Goal: Navigation & Orientation: Find specific page/section

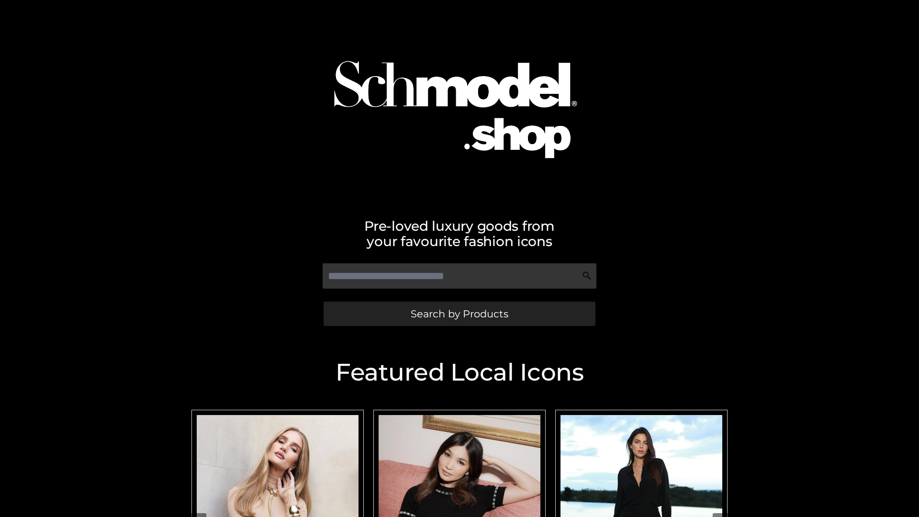
click at [459, 313] on span "Search by Products" at bounding box center [459, 314] width 98 height 10
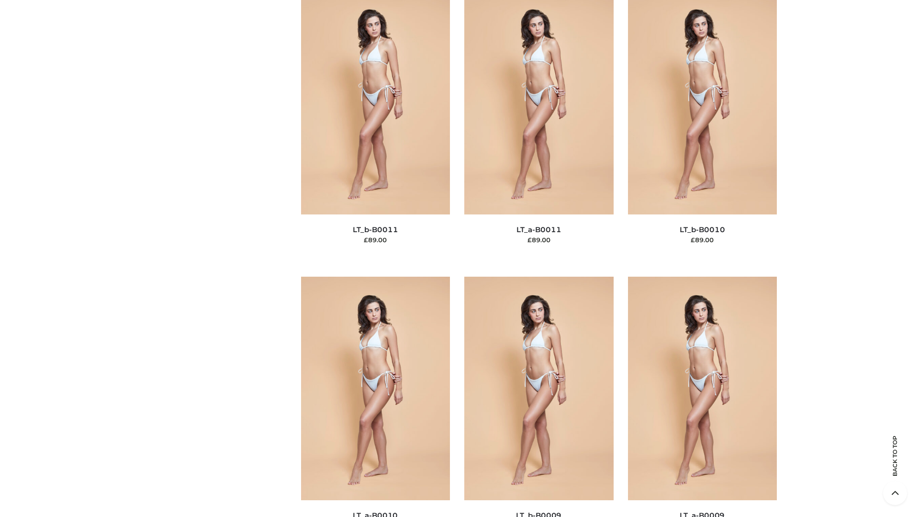
scroll to position [4296, 0]
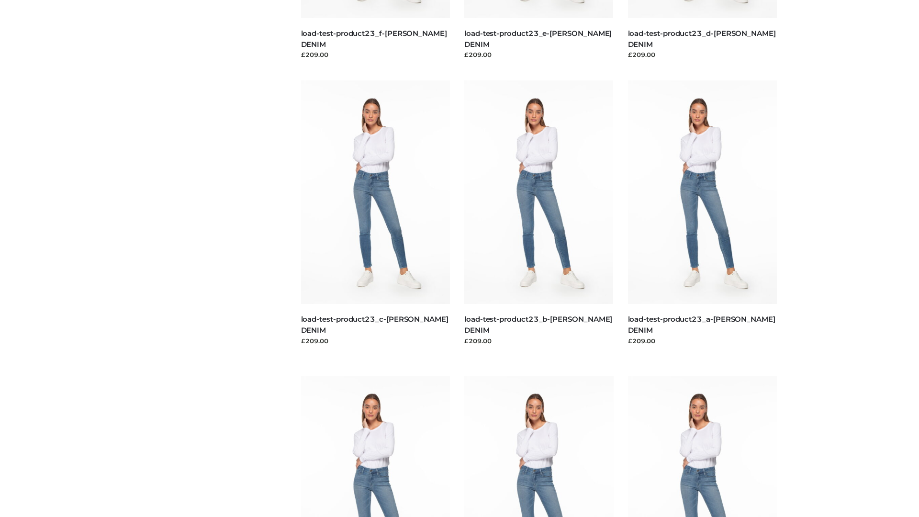
scroll to position [839, 0]
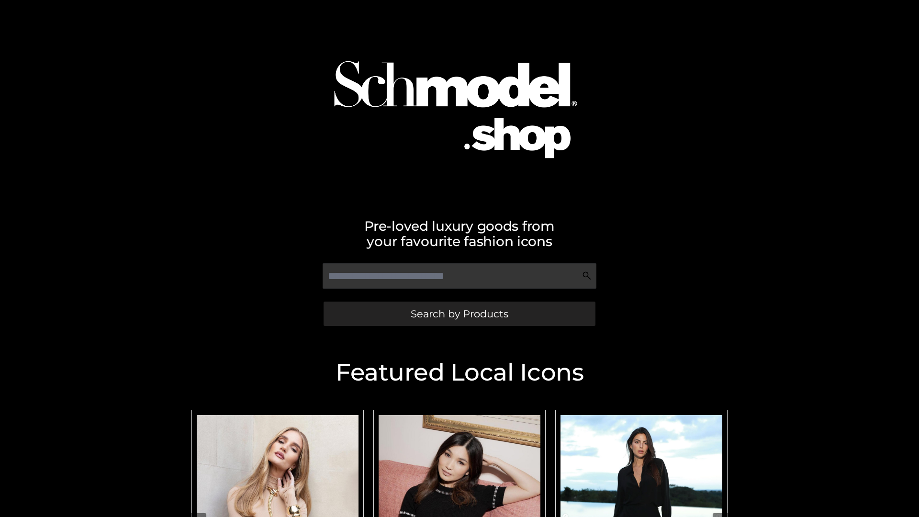
click at [459, 313] on span "Search by Products" at bounding box center [459, 314] width 98 height 10
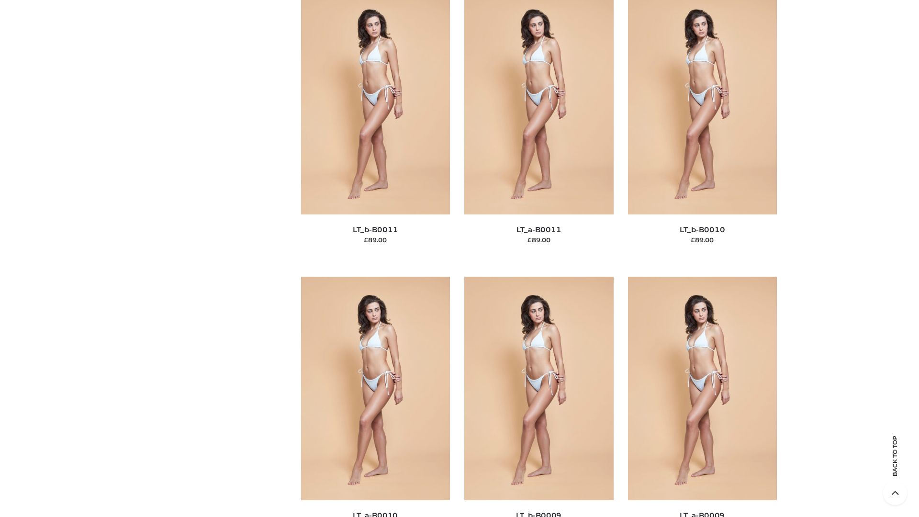
scroll to position [4296, 0]
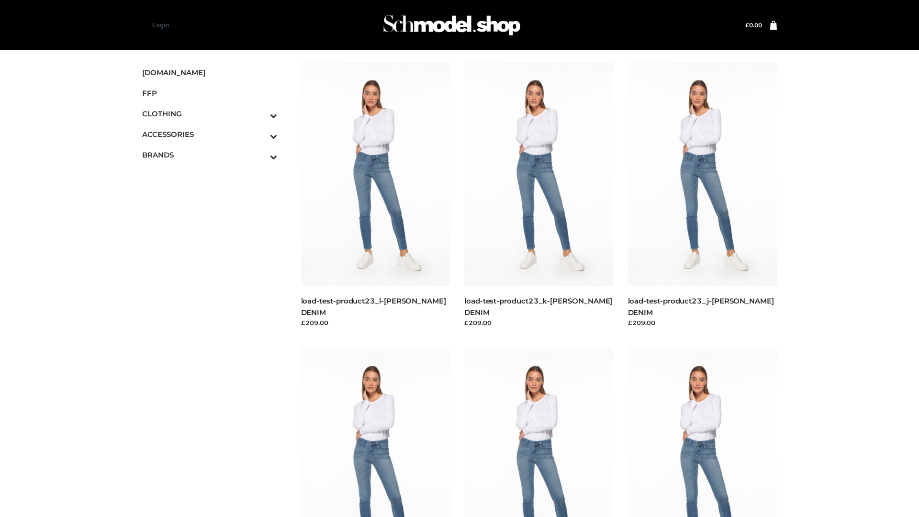
scroll to position [839, 0]
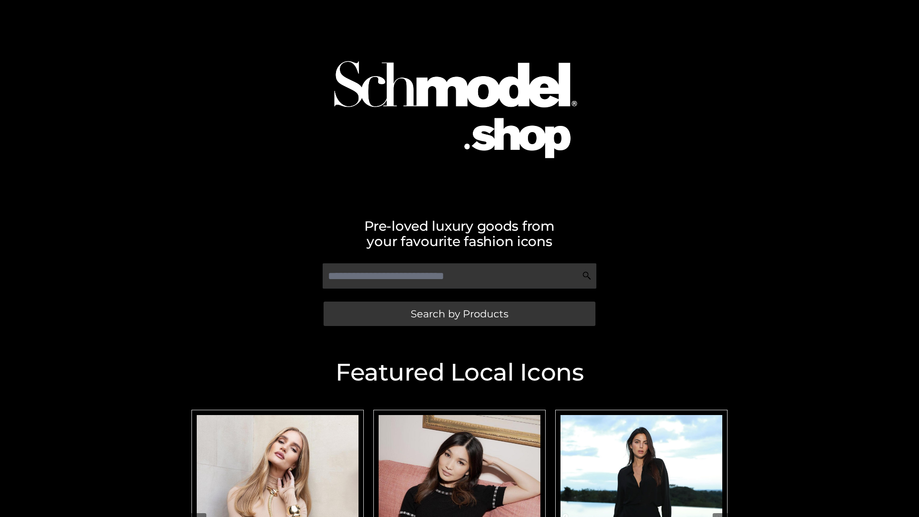
click at [459, 313] on span "Search by Products" at bounding box center [459, 314] width 98 height 10
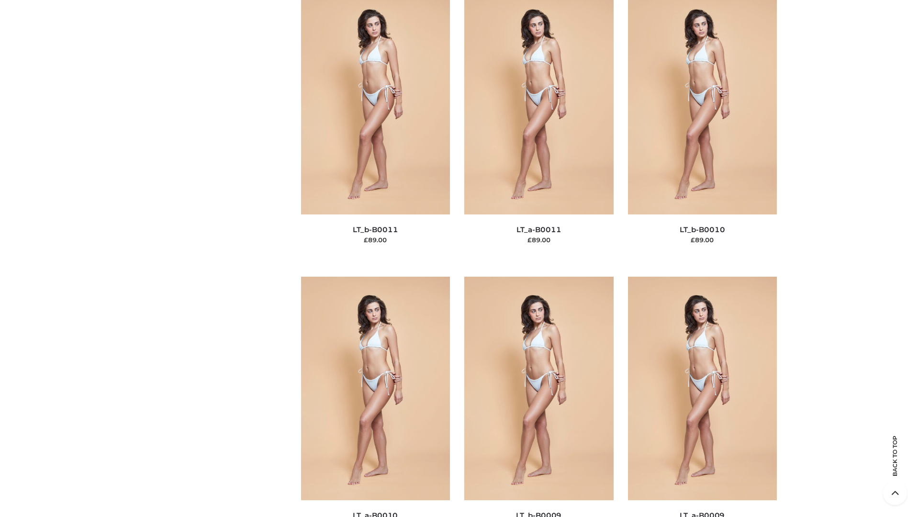
scroll to position [4296, 0]
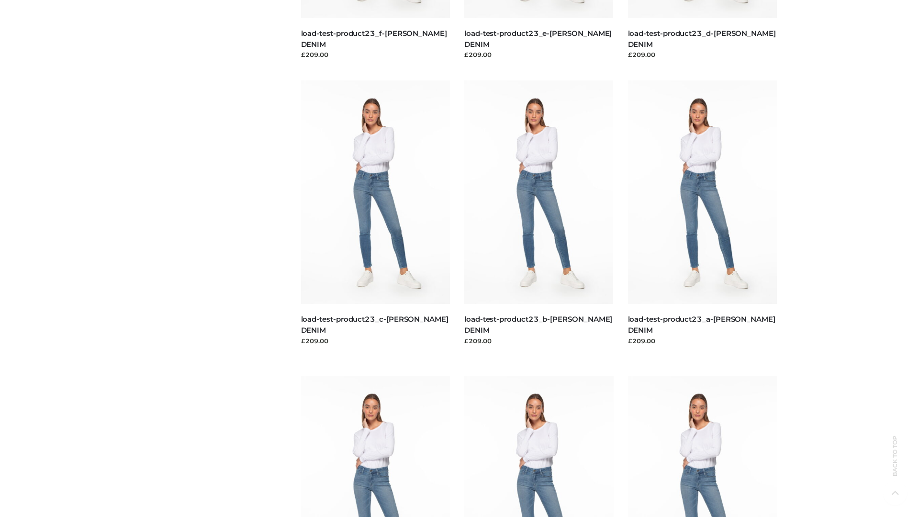
scroll to position [839, 0]
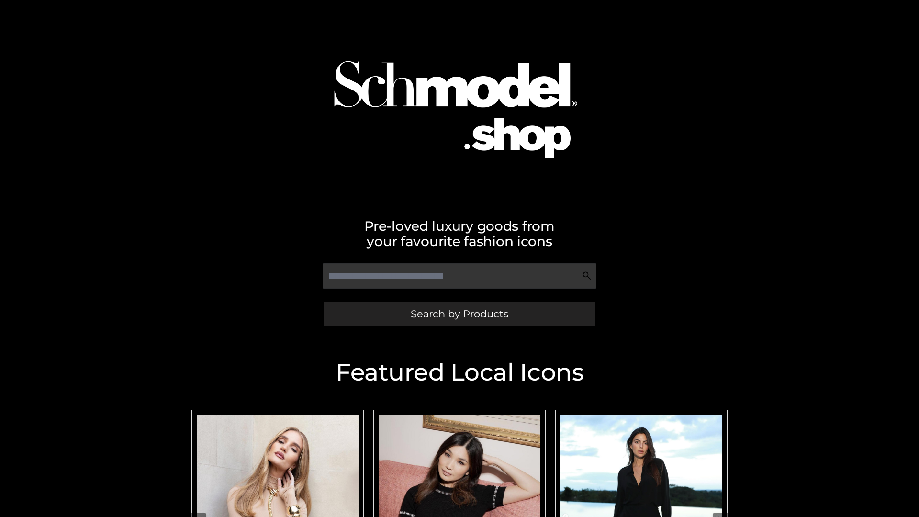
click at [459, 313] on span "Search by Products" at bounding box center [459, 314] width 98 height 10
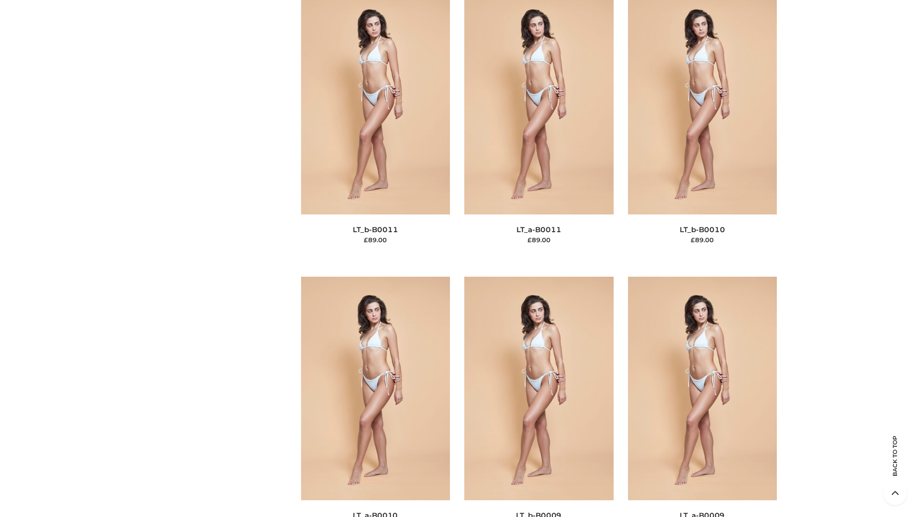
scroll to position [4296, 0]
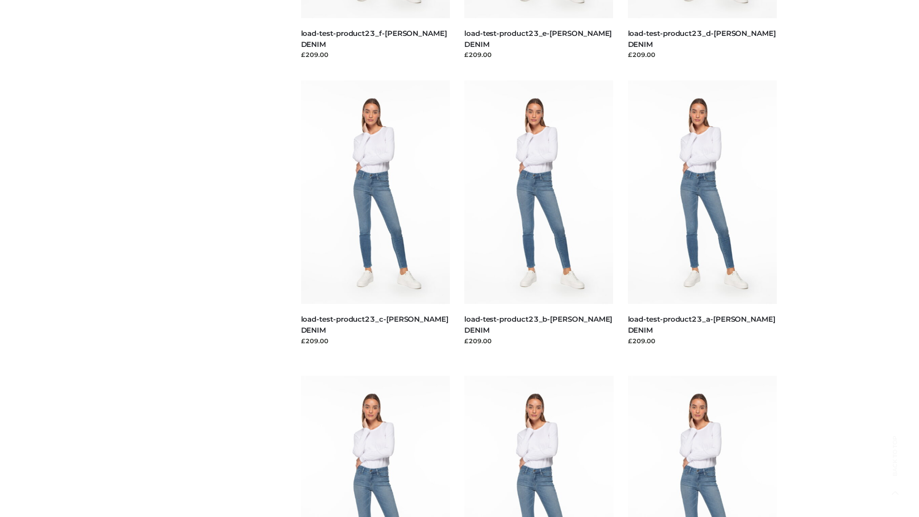
scroll to position [839, 0]
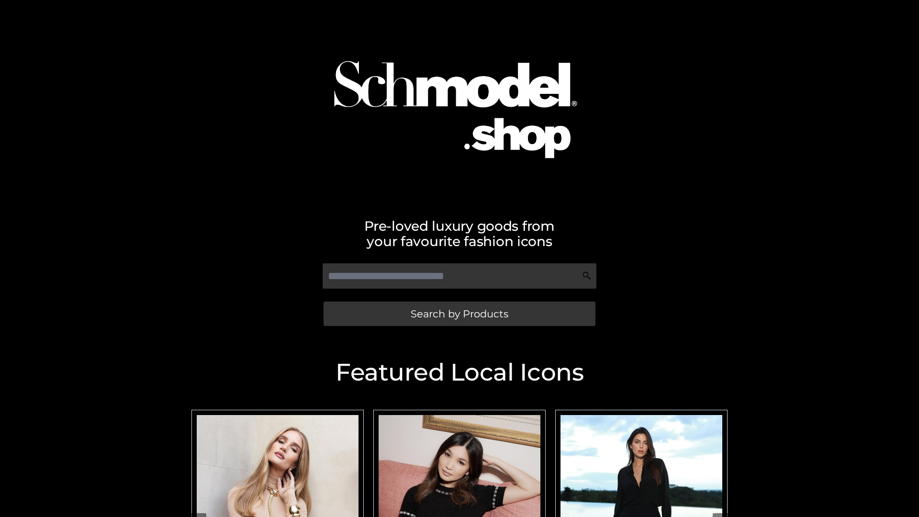
click at [459, 313] on span "Search by Products" at bounding box center [459, 314] width 98 height 10
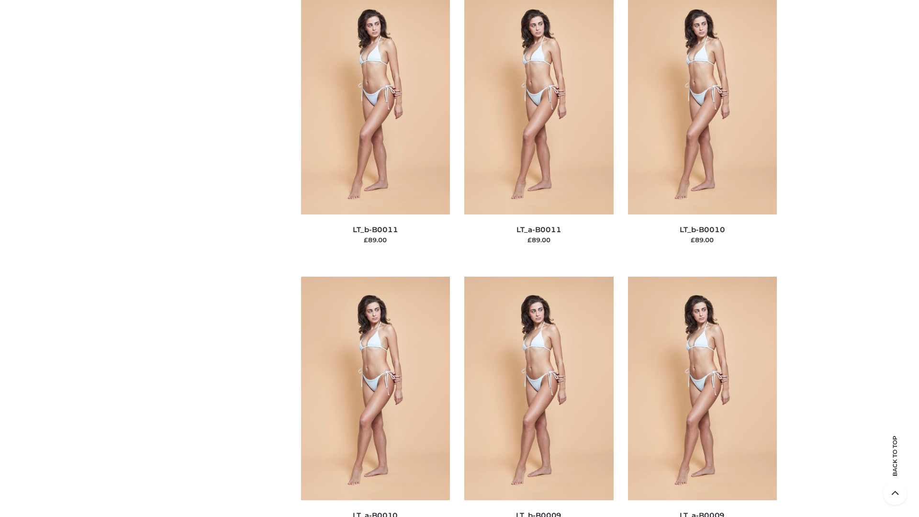
scroll to position [4296, 0]
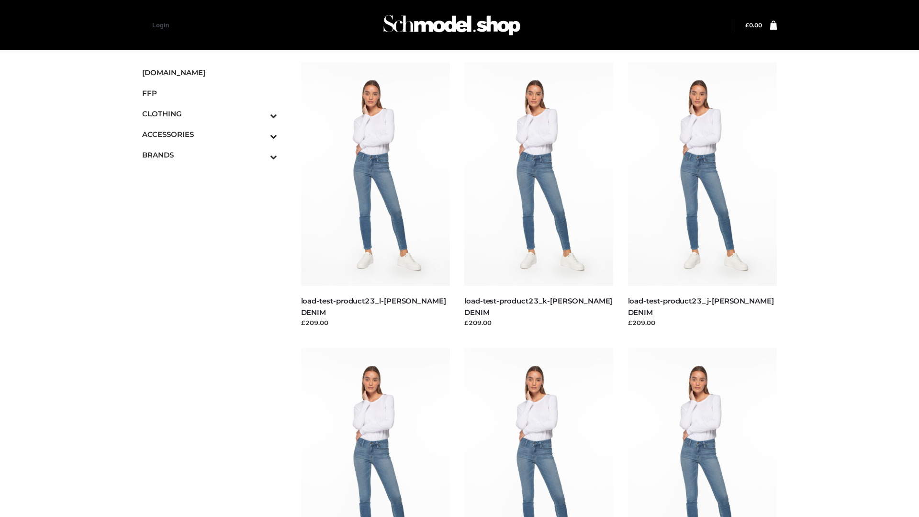
scroll to position [839, 0]
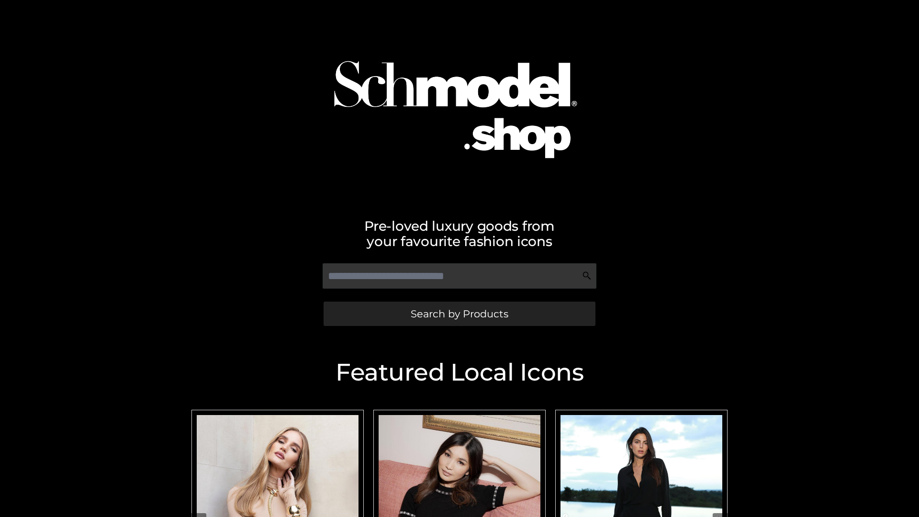
click at [459, 313] on span "Search by Products" at bounding box center [459, 314] width 98 height 10
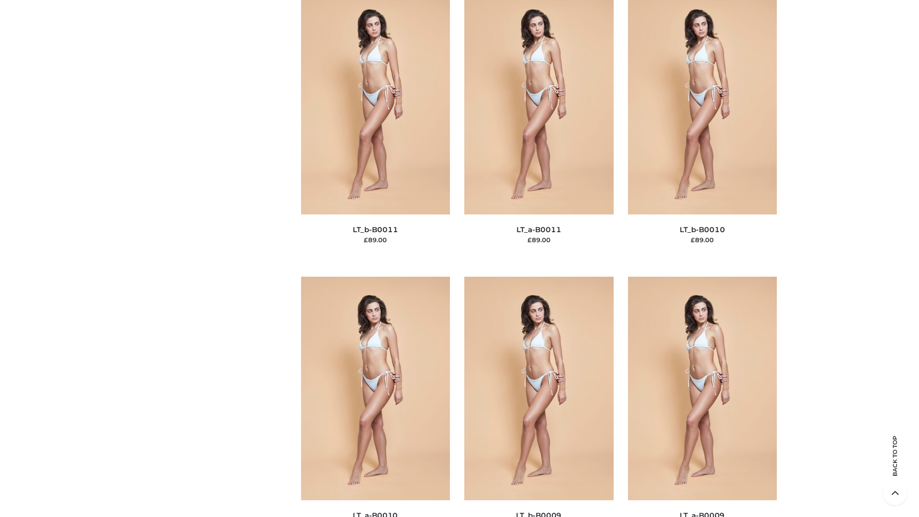
scroll to position [4296, 0]
